Goal: Navigation & Orientation: Find specific page/section

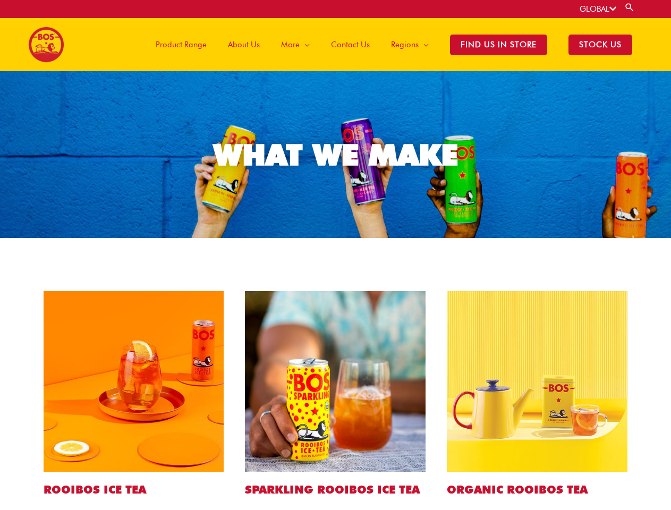
click at [597, 9] on link "GLOBAL" at bounding box center [598, 9] width 37 height 10
click at [630, 7] on link "Search" at bounding box center [629, 7] width 11 height 10
click at [299, 45] on span "More" at bounding box center [290, 45] width 19 height 32
